Goal: Information Seeking & Learning: Learn about a topic

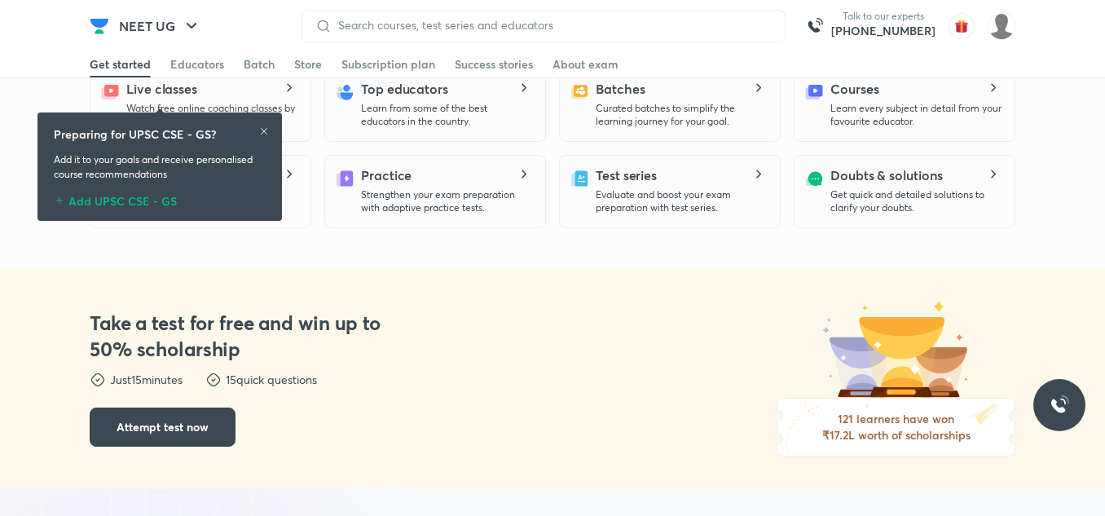
click at [825, 427] on h6 "₹17.2L worth of scholarships" at bounding box center [895, 435] width 167 height 16
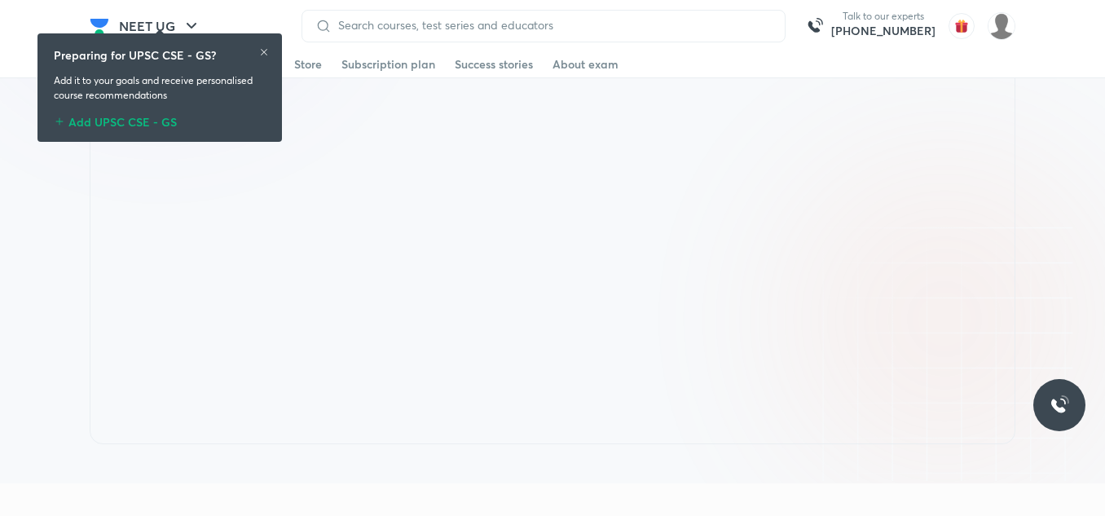
scroll to position [1206, 0]
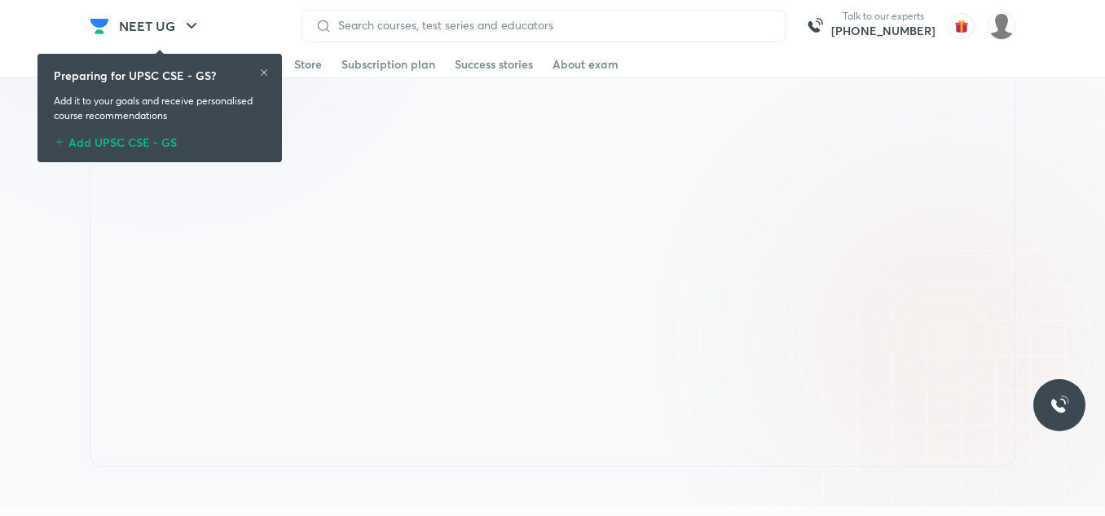
click at [265, 73] on icon at bounding box center [264, 72] width 7 height 7
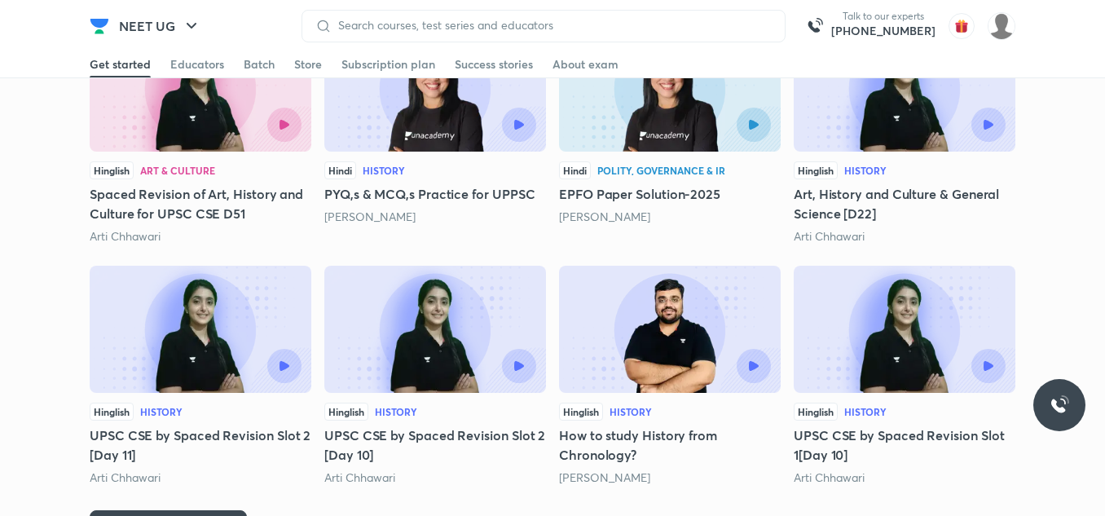
scroll to position [2109, 0]
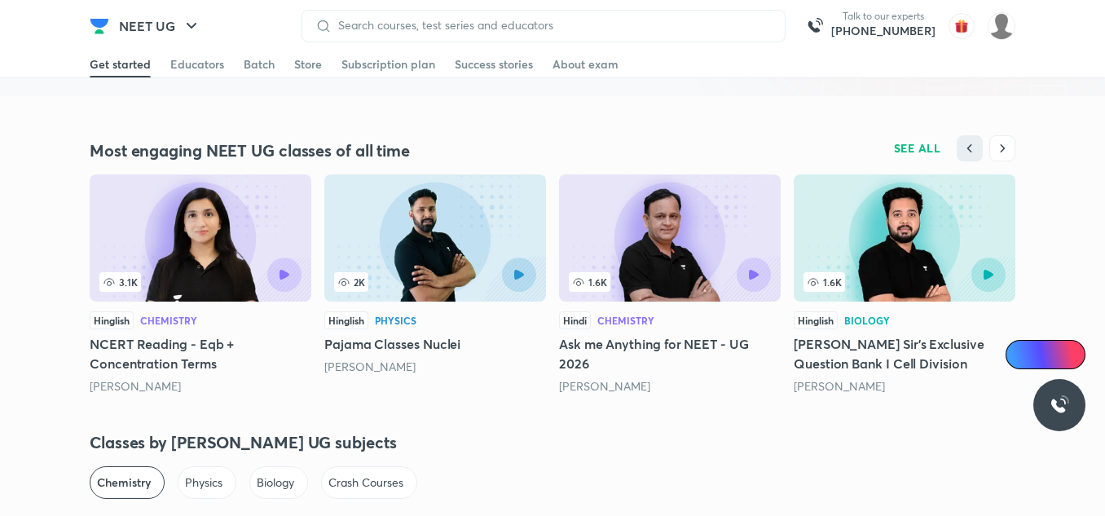
scroll to position [4665, 0]
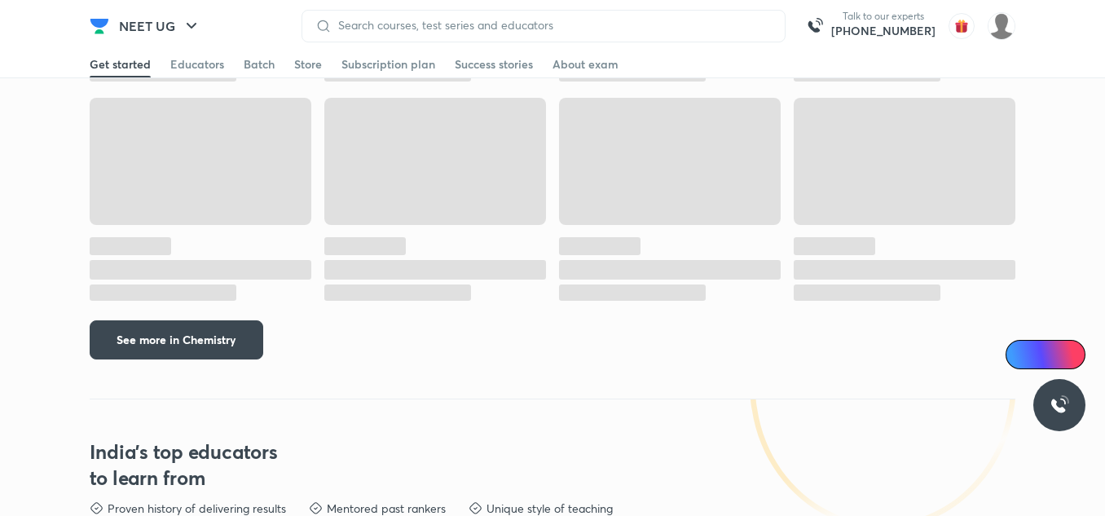
scroll to position [2038, 0]
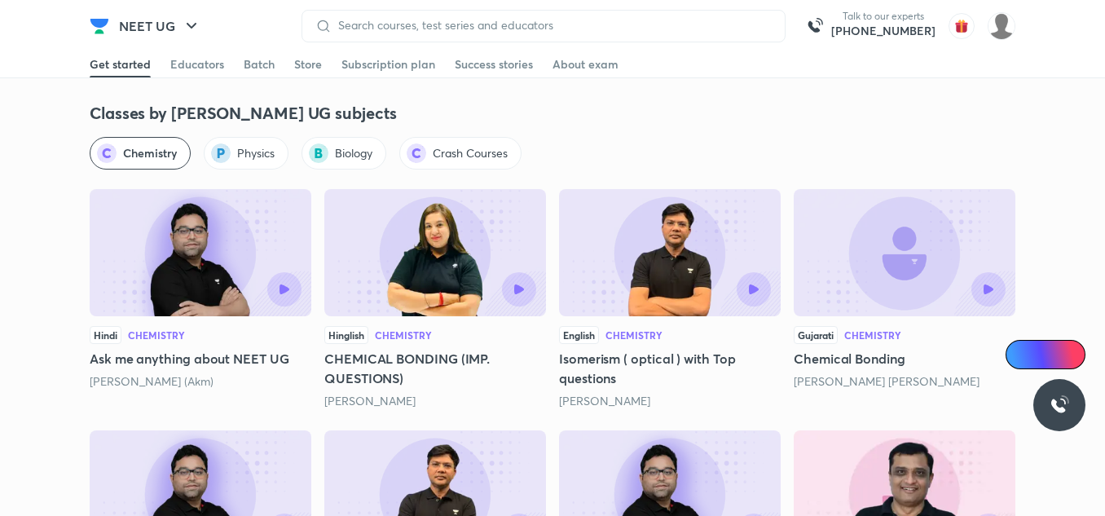
click at [229, 154] on circle "Physics" at bounding box center [221, 153] width 20 height 20
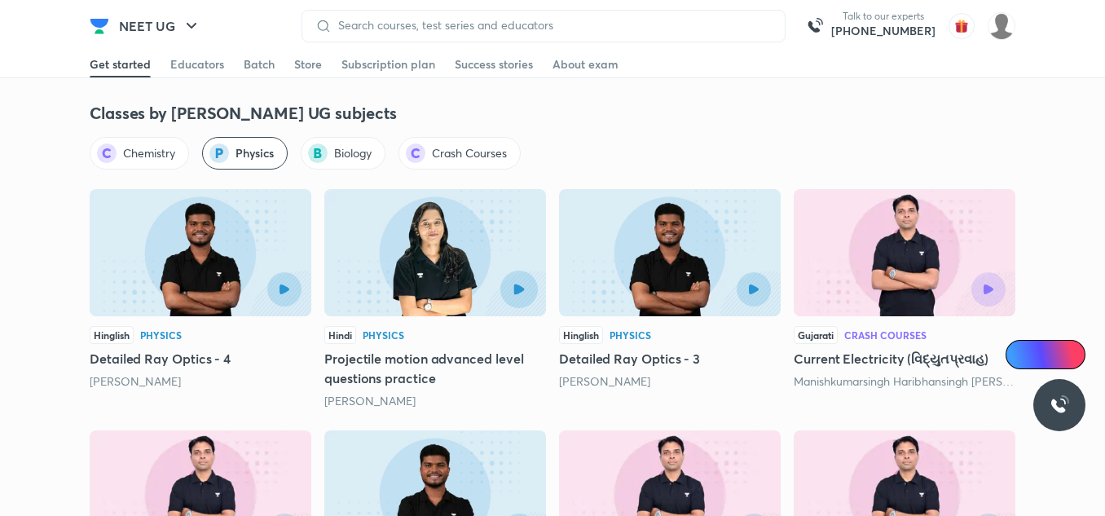
click at [511, 295] on button "button" at bounding box center [518, 288] width 37 height 37
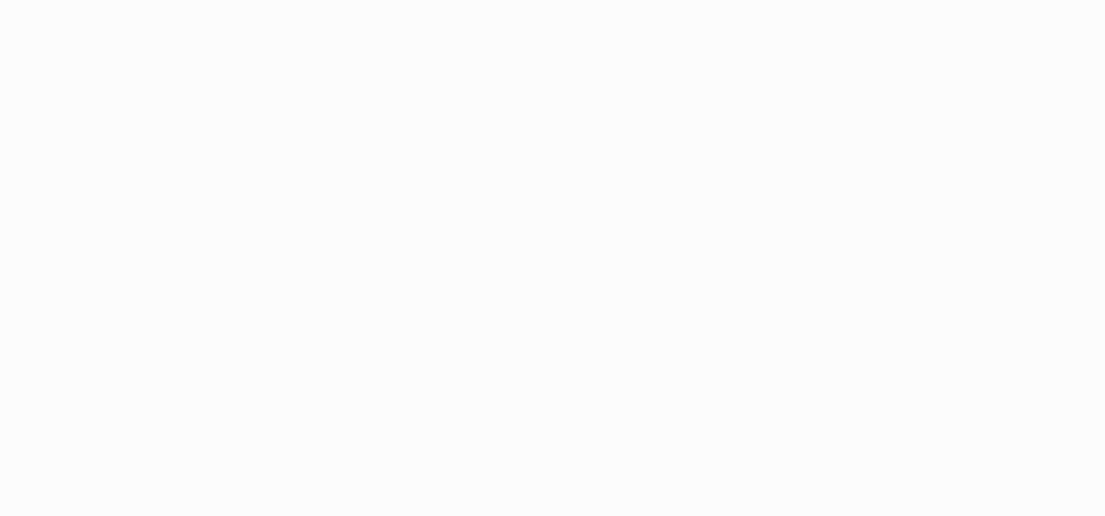
scroll to position [92, 0]
